Goal: Transaction & Acquisition: Purchase product/service

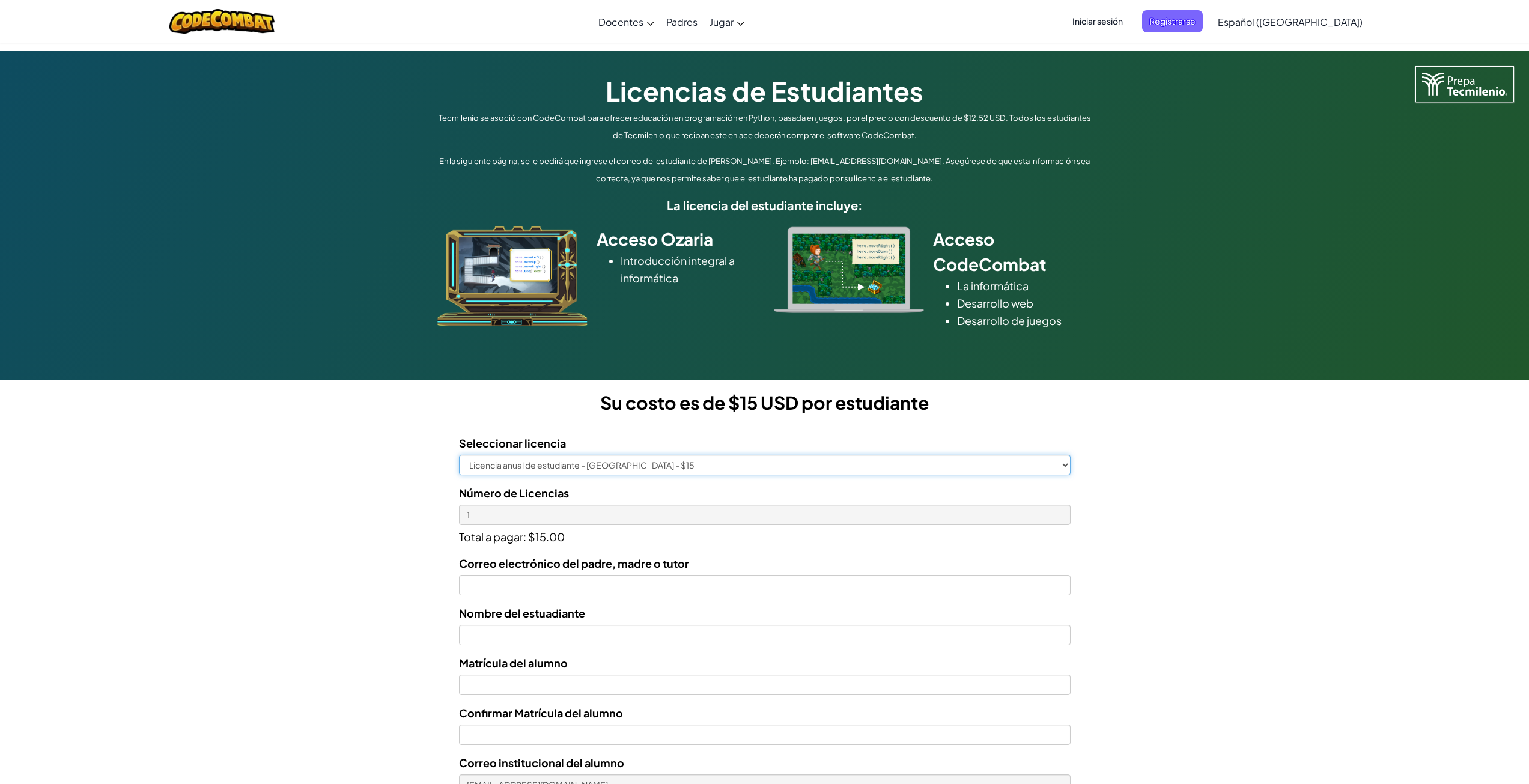
click at [720, 470] on select "Licencia anual de estudiante - [GEOGRAPHIC_DATA] - $15" at bounding box center [764, 465] width 611 height 21
click at [1182, 555] on div "Licencias de Estudiantes Tecmilenio se asoció con CodeCombat para ofrecer educa…" at bounding box center [764, 488] width 1529 height 874
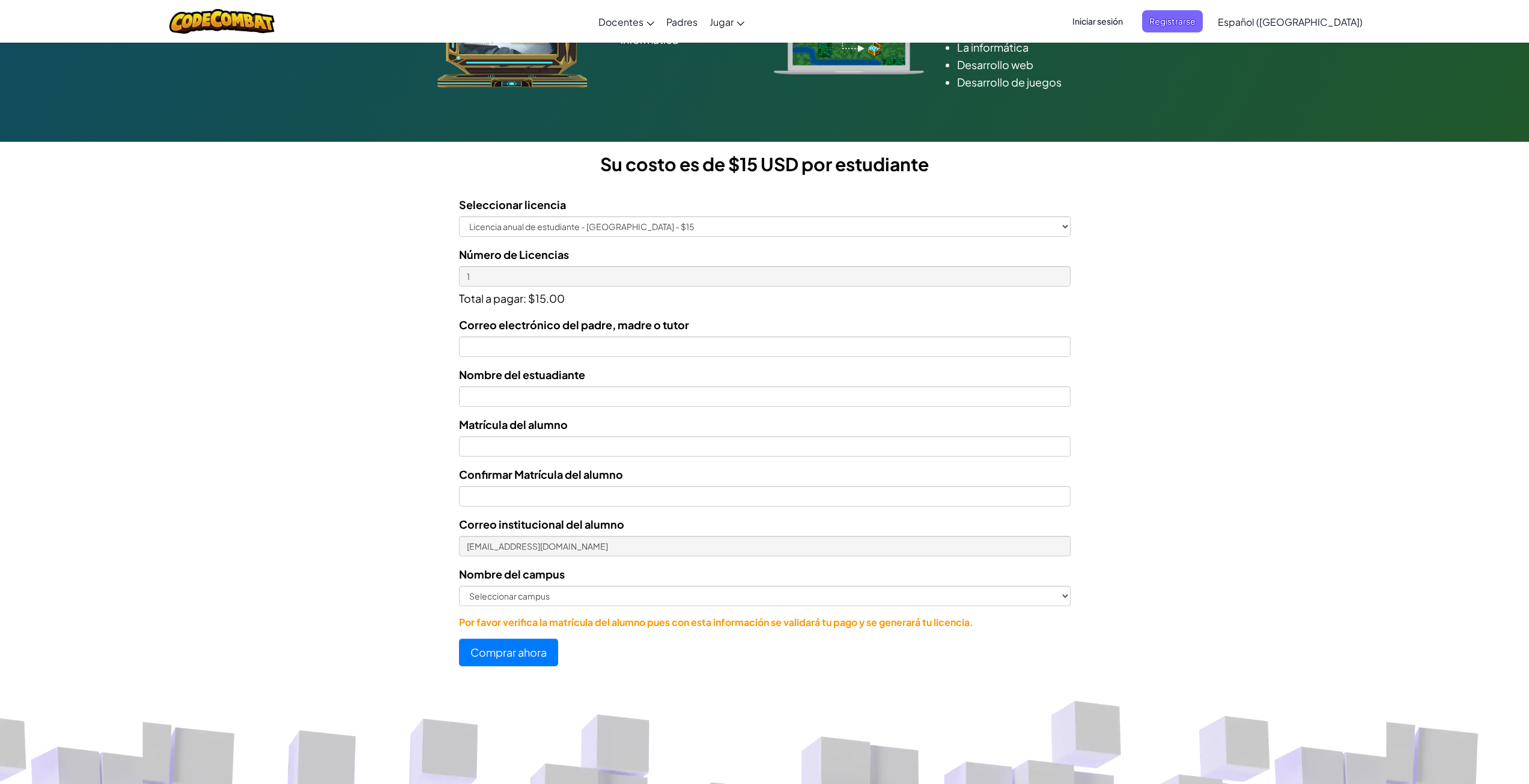
scroll to position [240, 0]
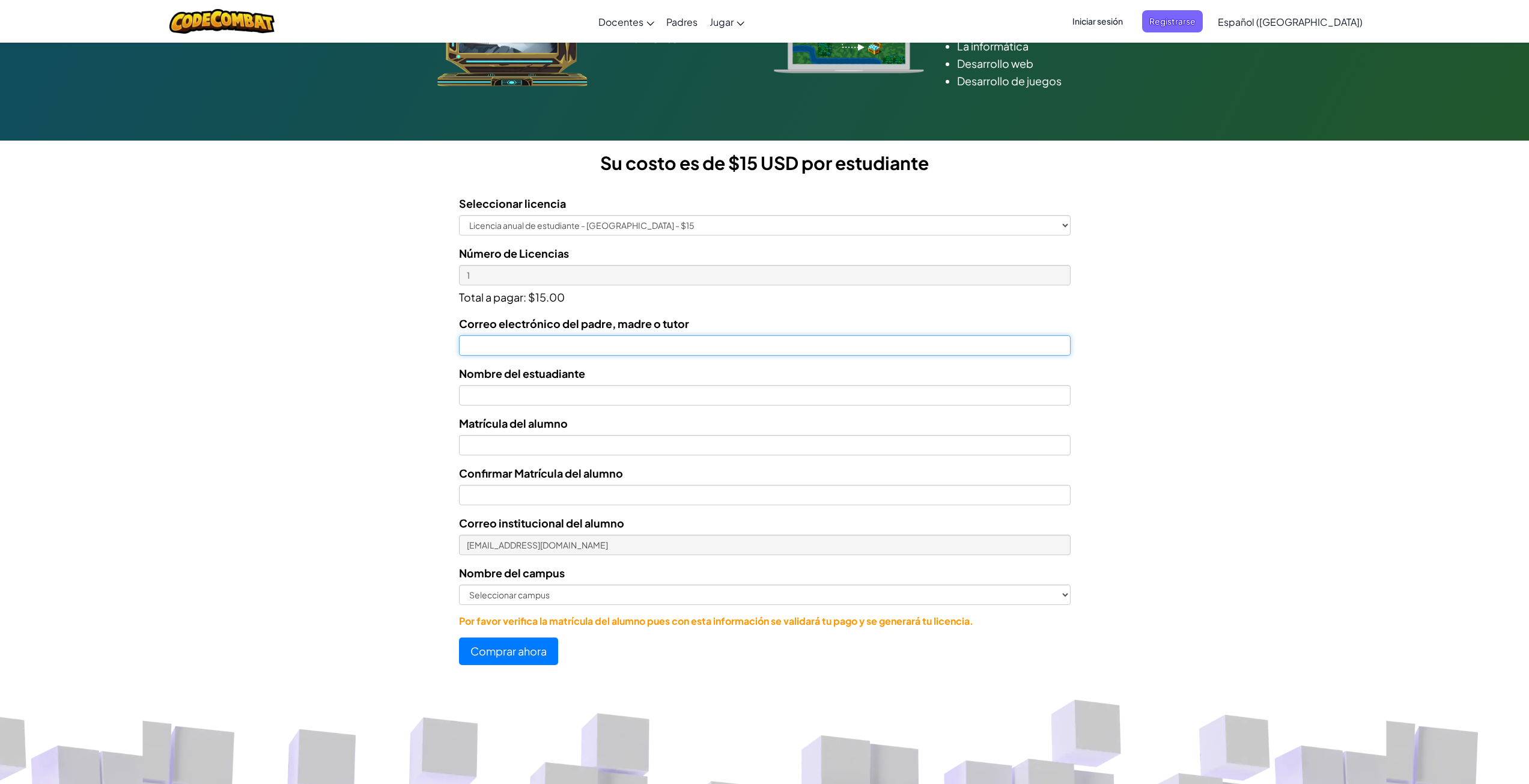
click at [507, 340] on input "Correo electrónico del padre, madre o tutor" at bounding box center [764, 345] width 611 height 21
type input "c"
paste input "[PERSON_NAME][EMAIL_ADDRESS][DOMAIN_NAME]"
type input "[PERSON_NAME][EMAIL_ADDRESS][DOMAIN_NAME]"
click at [595, 391] on input "text" at bounding box center [764, 395] width 611 height 21
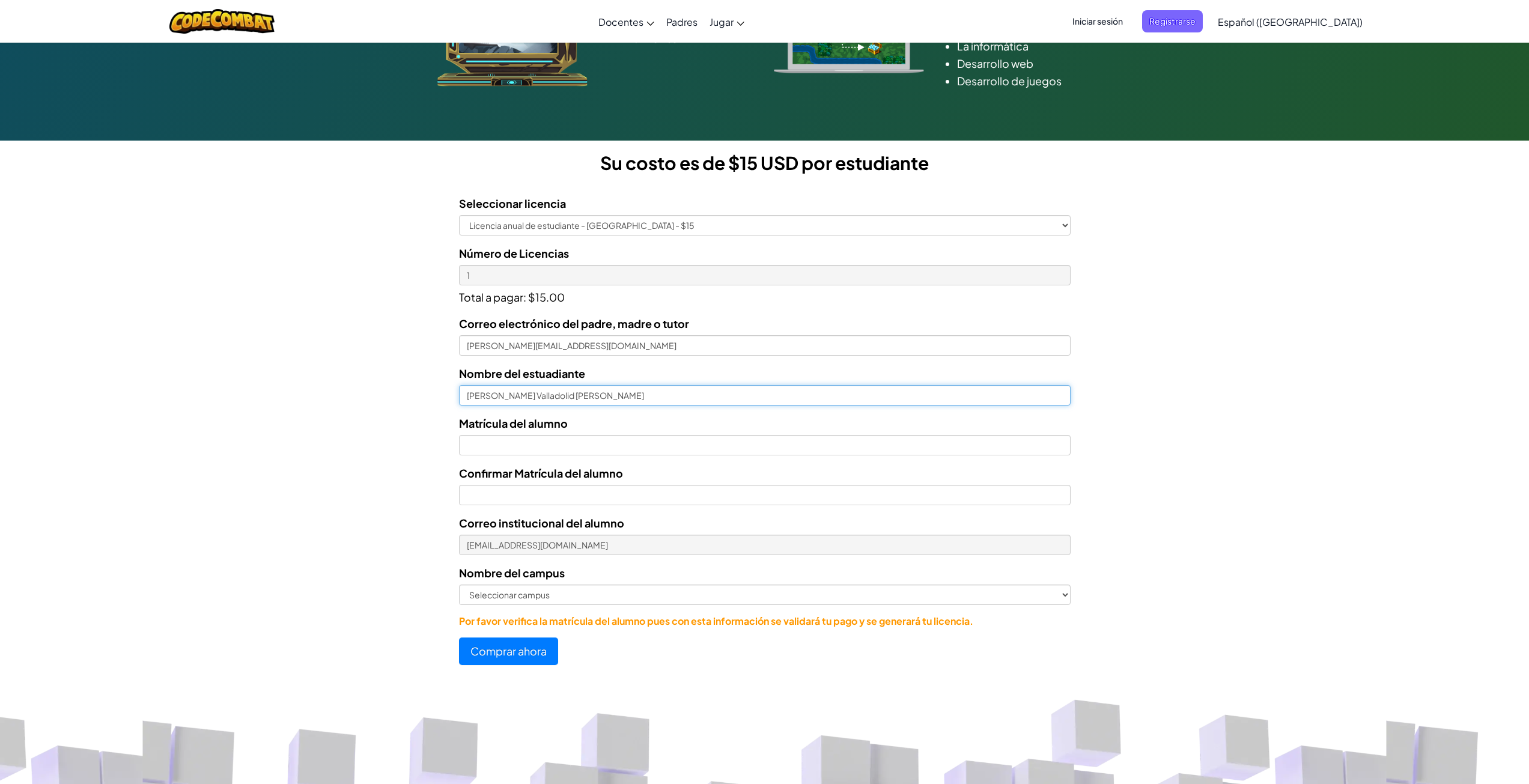
type input "[PERSON_NAME] Valladolid [PERSON_NAME]"
click at [553, 451] on input "Nombre del estuadiante" at bounding box center [764, 445] width 611 height 21
type input "7180251"
drag, startPoint x: 519, startPoint y: 446, endPoint x: 335, endPoint y: 444, distance: 184.0
click at [339, 444] on form "Seleccionar licencia Licencia anual de estudiante - Universidad Tecmilenio - $1…" at bounding box center [535, 425] width 1070 height 479
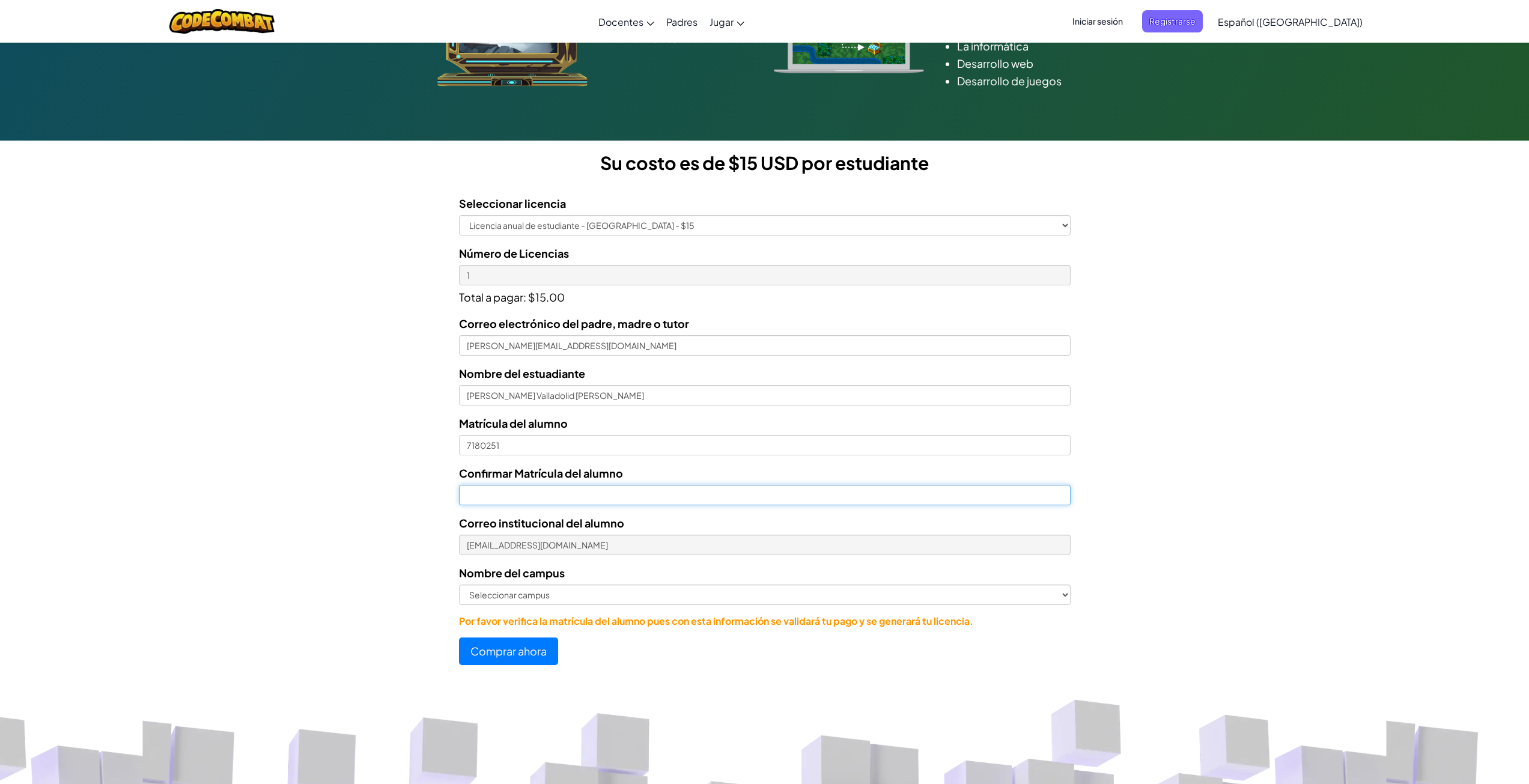
click at [538, 495] on input "Confirmar Matrícula del alumno" at bounding box center [764, 495] width 611 height 21
paste input "7"
type input "7180251"
click at [229, 591] on form "Seleccionar licencia Licencia anual de estudiante - Universidad Tecmilenio - $1…" at bounding box center [535, 425] width 1070 height 479
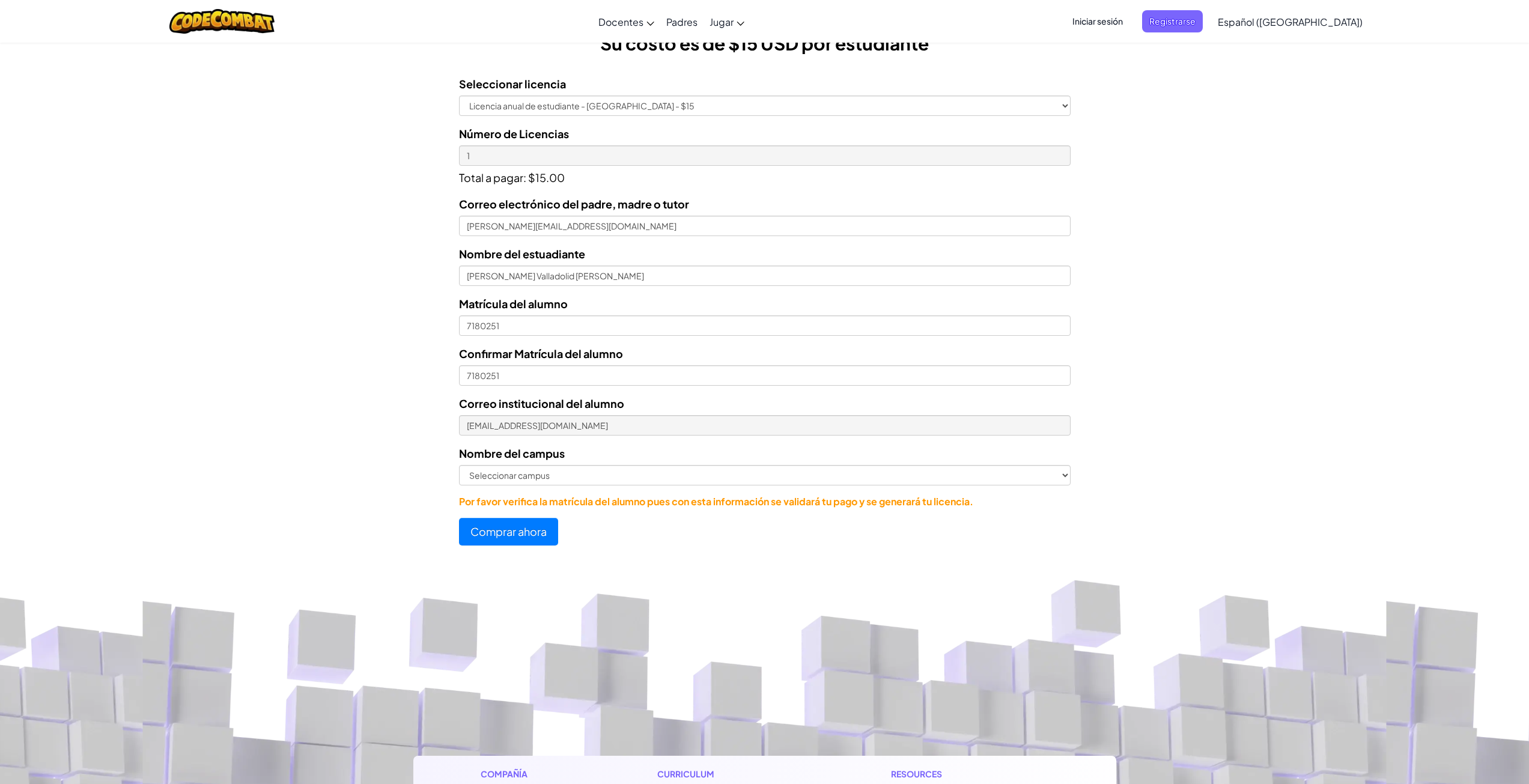
scroll to position [360, 0]
click at [667, 476] on select "Seleccionar campus Cancún Central Chihuahua Ciudad Juárez Ciudad Obregón Cuauti…" at bounding box center [764, 475] width 611 height 21
select select "San Nicolás"
click at [459, 465] on select "Seleccionar campus Cancún Central Chihuahua Ciudad Juárez Ciudad Obregón Cuauti…" at bounding box center [764, 475] width 611 height 21
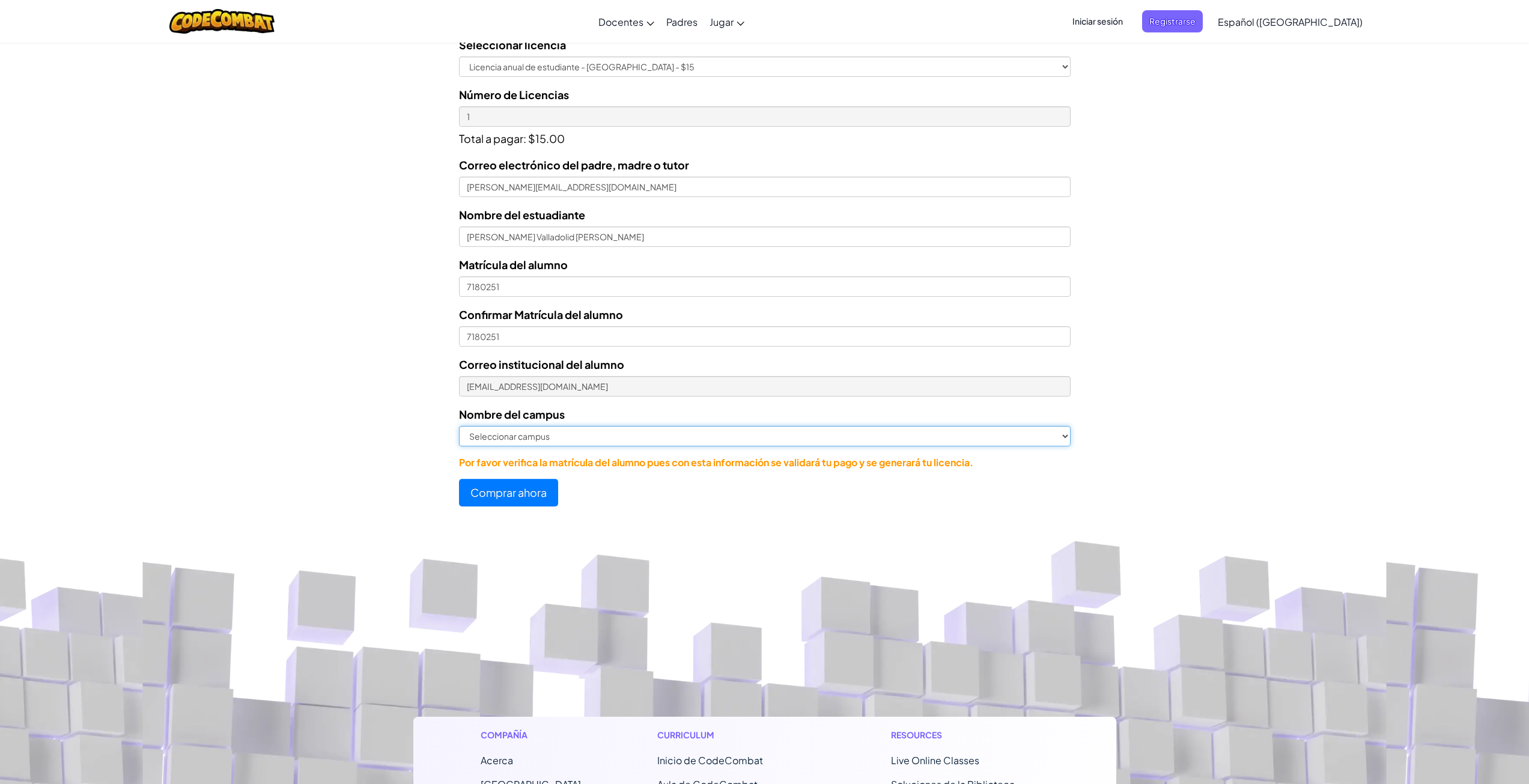
scroll to position [399, 0]
click at [529, 497] on button "Comprar ahora" at bounding box center [508, 492] width 99 height 28
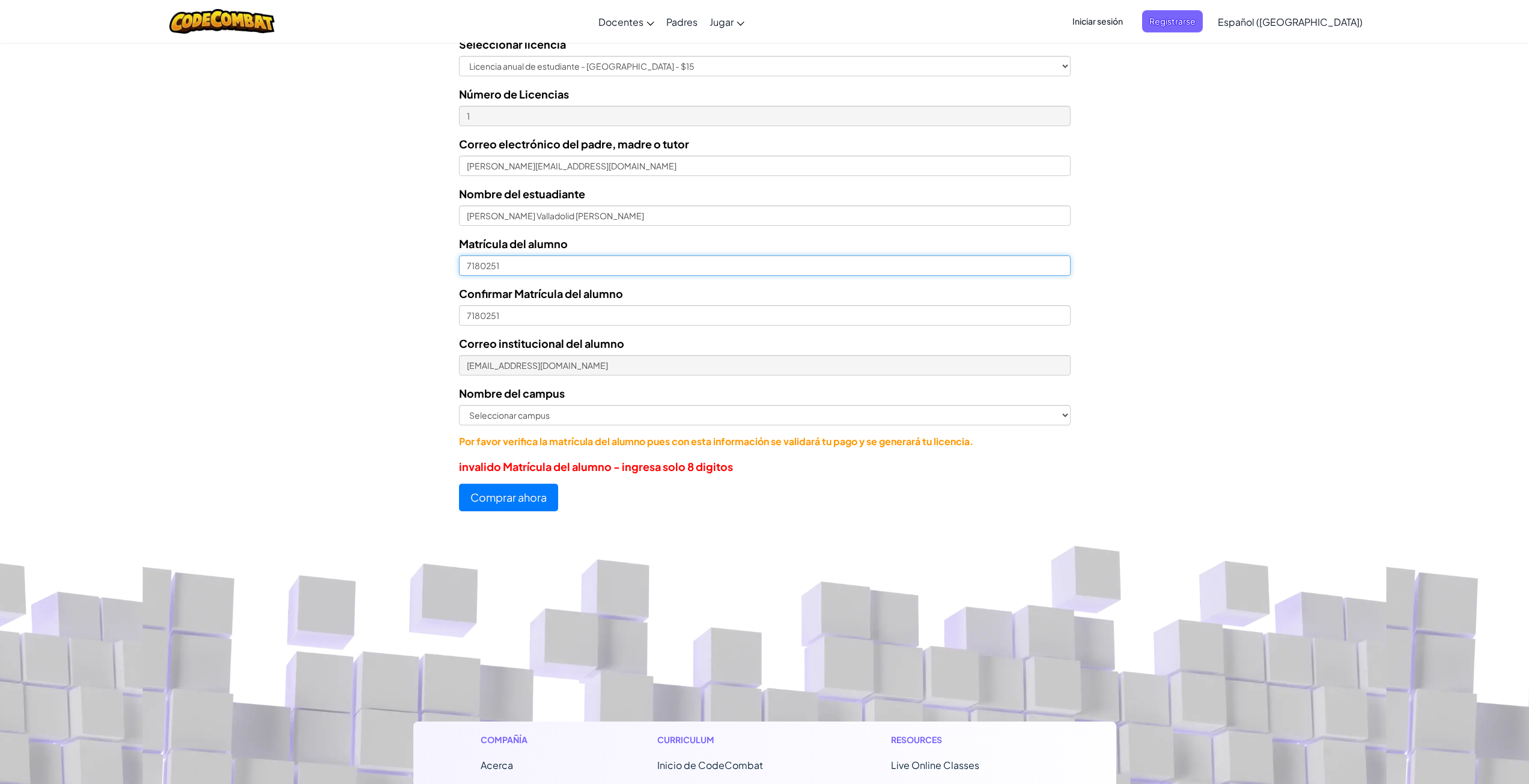
click at [466, 265] on input "7180251" at bounding box center [764, 265] width 611 height 21
type input "07180251"
click at [464, 318] on input "7180251" at bounding box center [764, 315] width 611 height 21
type input "07180251"
click at [355, 468] on form "Seleccionar licencia Licencia anual de estudiante - Universidad Tecmilenio - $1…" at bounding box center [535, 268] width 1070 height 484
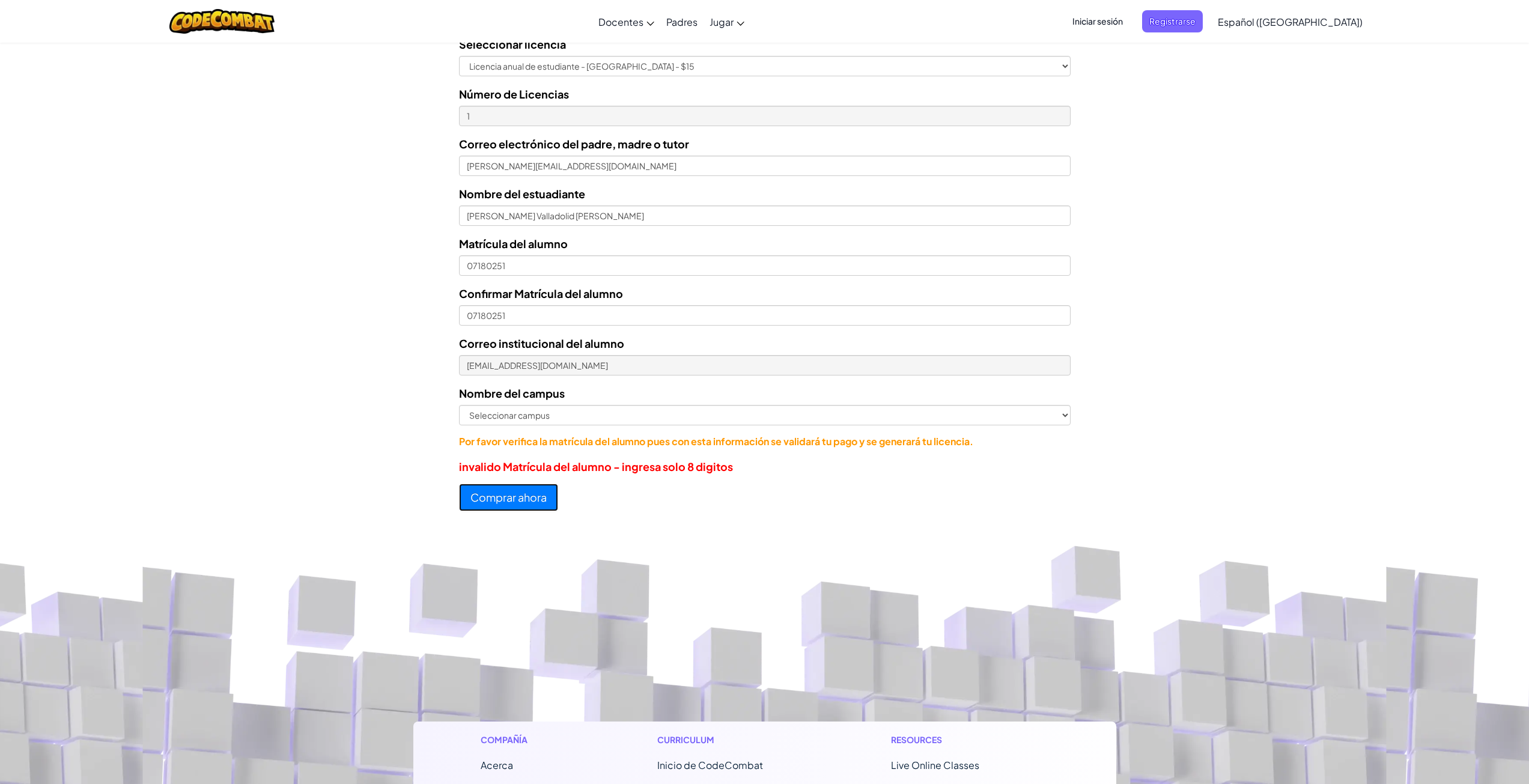
click at [499, 495] on button "Comprar ahora" at bounding box center [508, 498] width 99 height 28
